Goal: Navigation & Orientation: Go to known website

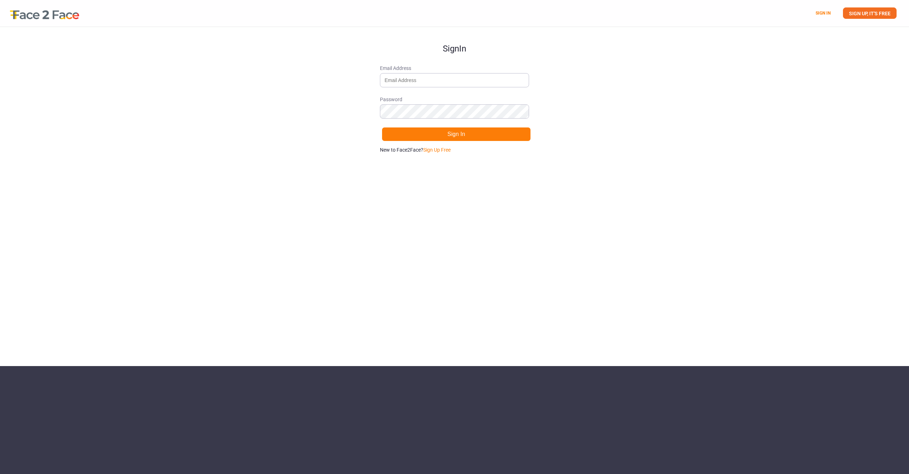
click at [56, 12] on div at bounding box center [41, 13] width 82 height 27
click at [43, 13] on div at bounding box center [41, 13] width 82 height 27
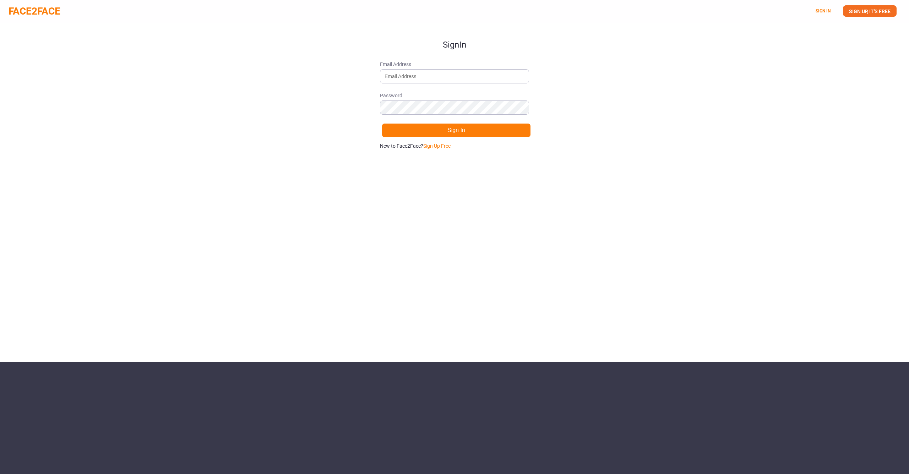
click at [570, 143] on div "Sign In Email Address Password Sign In New to Face2Face? Sign Up Free" at bounding box center [454, 192] width 909 height 339
click at [253, 82] on div "Sign In Email Address Password Sign In New to Face2Face? Sign Up Free" at bounding box center [454, 192] width 909 height 339
